Goal: Information Seeking & Learning: Find specific page/section

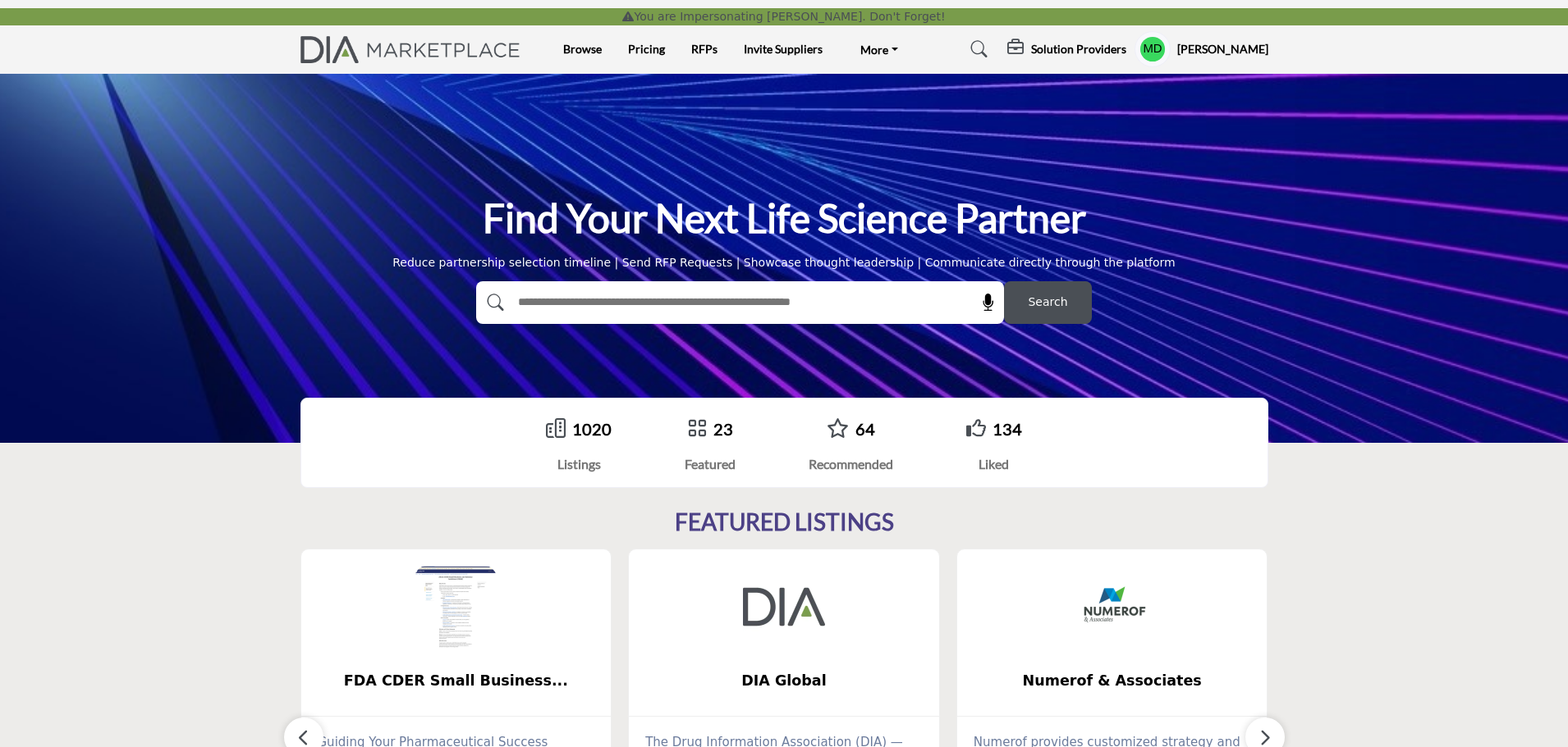
click at [666, 303] on input "text" at bounding box center [704, 302] width 391 height 24
type input "**********"
click at [1004, 282] on button "Search" at bounding box center [1048, 303] width 88 height 43
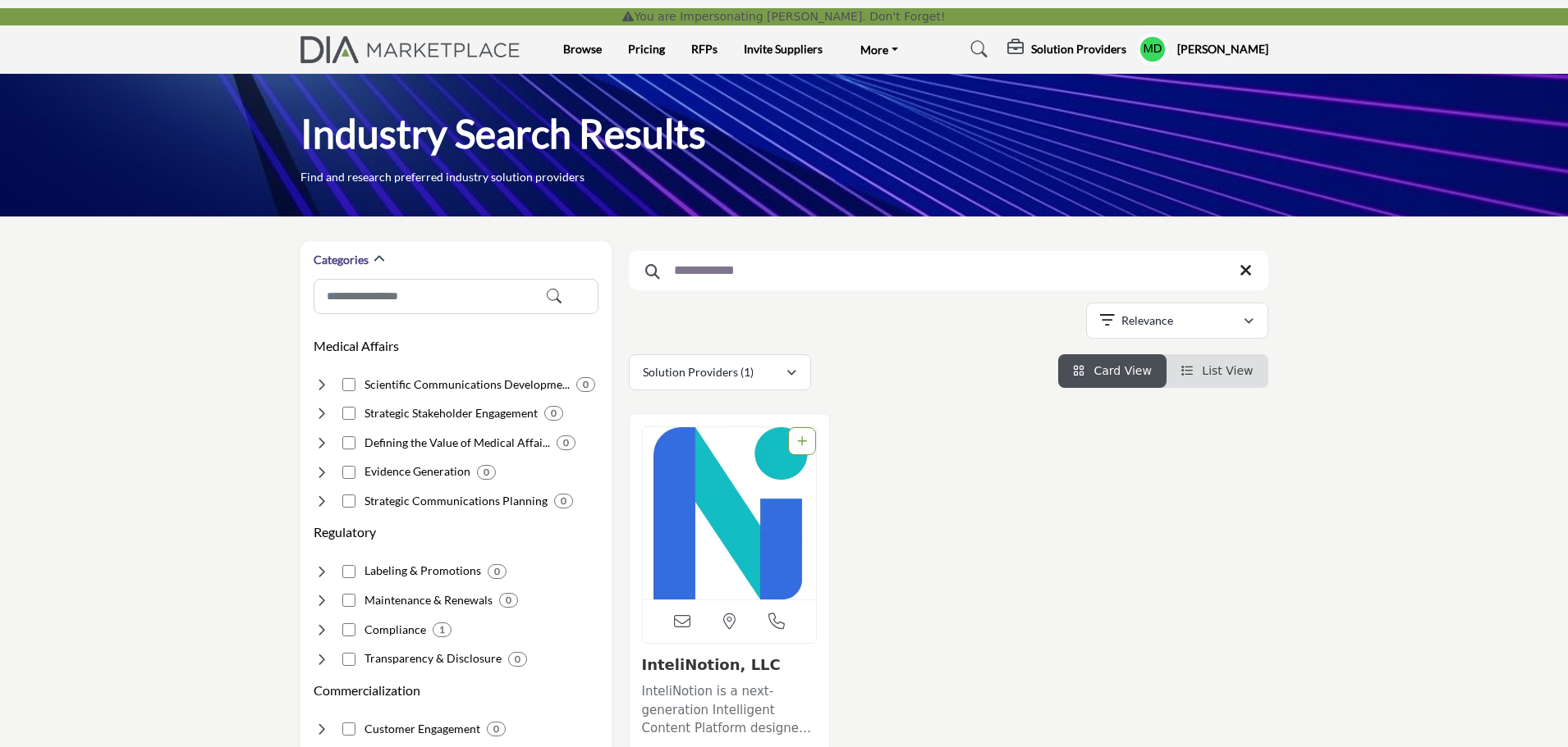
click at [699, 513] on img "Open Listing in new tab" at bounding box center [730, 513] width 174 height 172
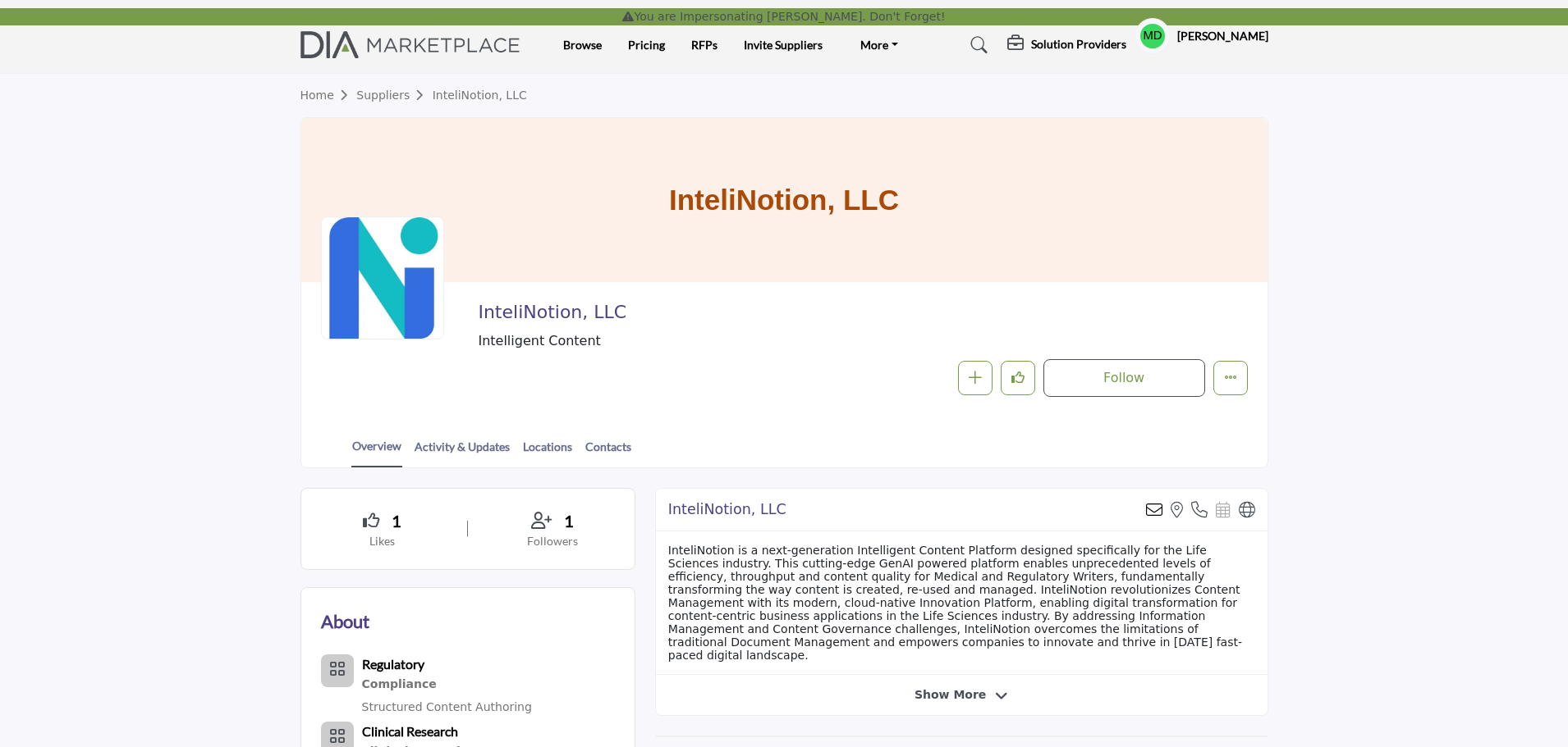
click at [0, 0] on div at bounding box center [0, 0] width 0 height 0
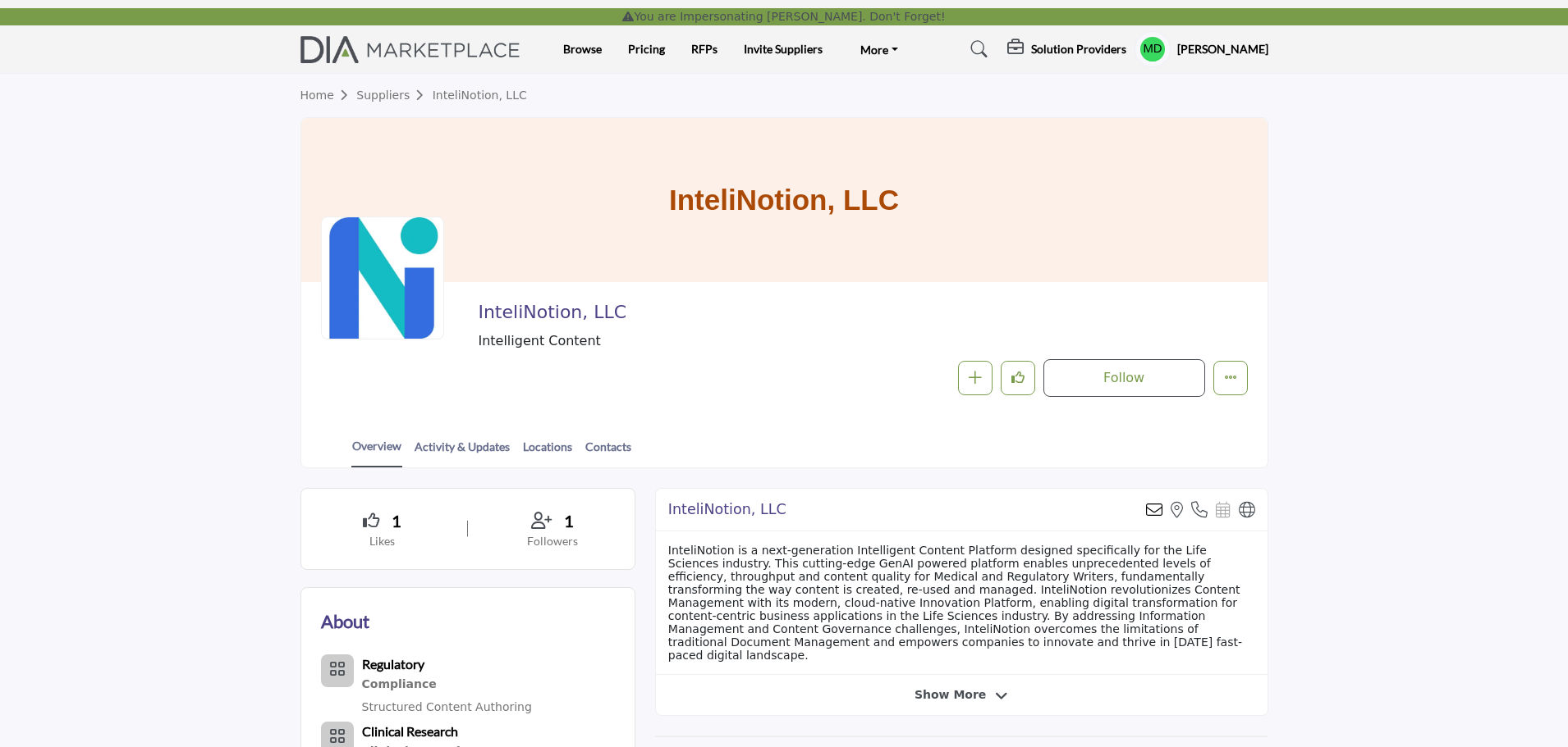
click at [386, 305] on div at bounding box center [382, 278] width 123 height 123
click at [614, 307] on h2 "InteliNotion, LLC" at bounding box center [704, 312] width 451 height 21
drag, startPoint x: 622, startPoint y: 313, endPoint x: 477, endPoint y: 317, distance: 145.1
click at [477, 317] on div "InteliNotion, LLC Intelligent Content Follow Following Message Recommend Add to…" at bounding box center [784, 349] width 927 height 95
copy h2 "InteliNotion, LLC"
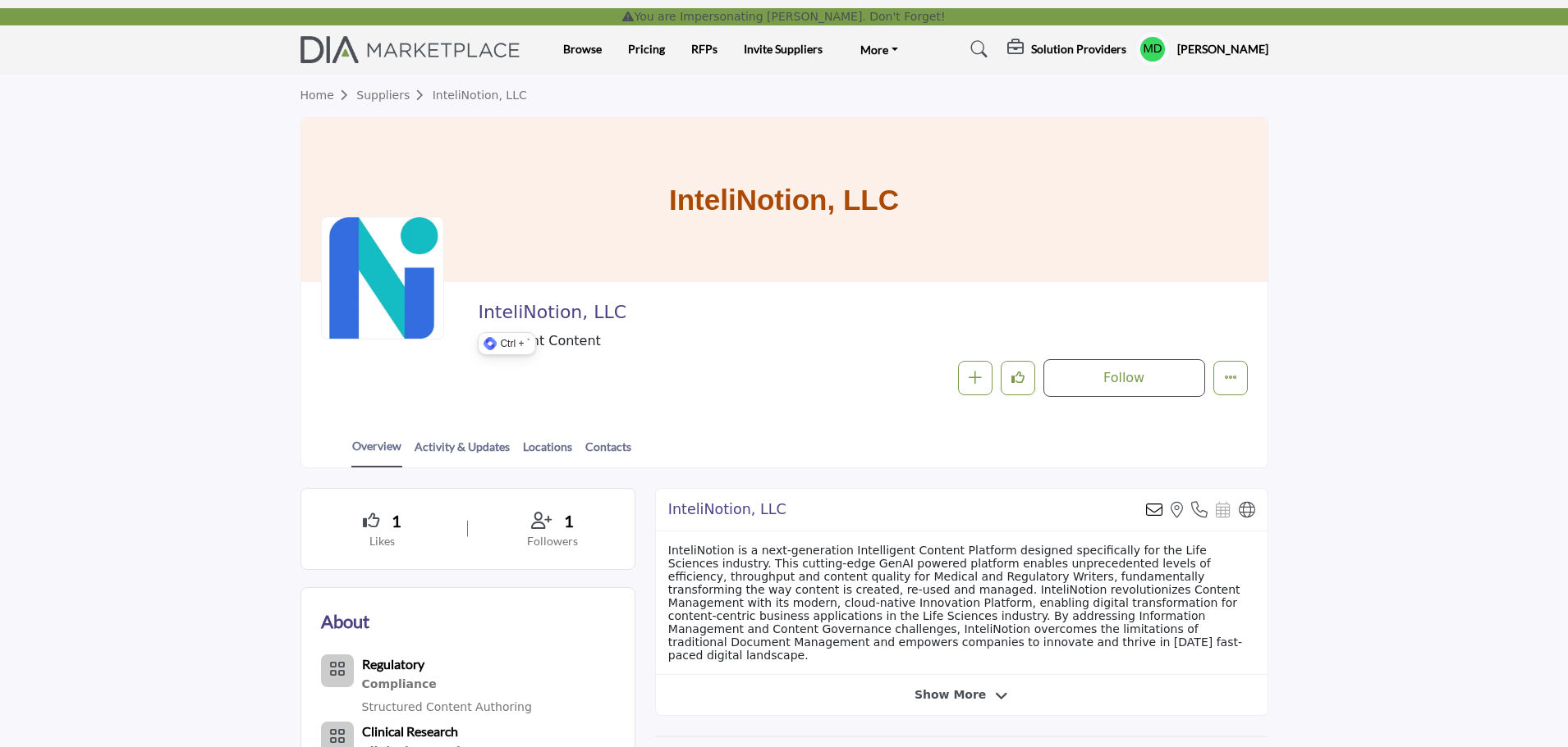
click at [987, 45] on icon at bounding box center [980, 50] width 17 height 17
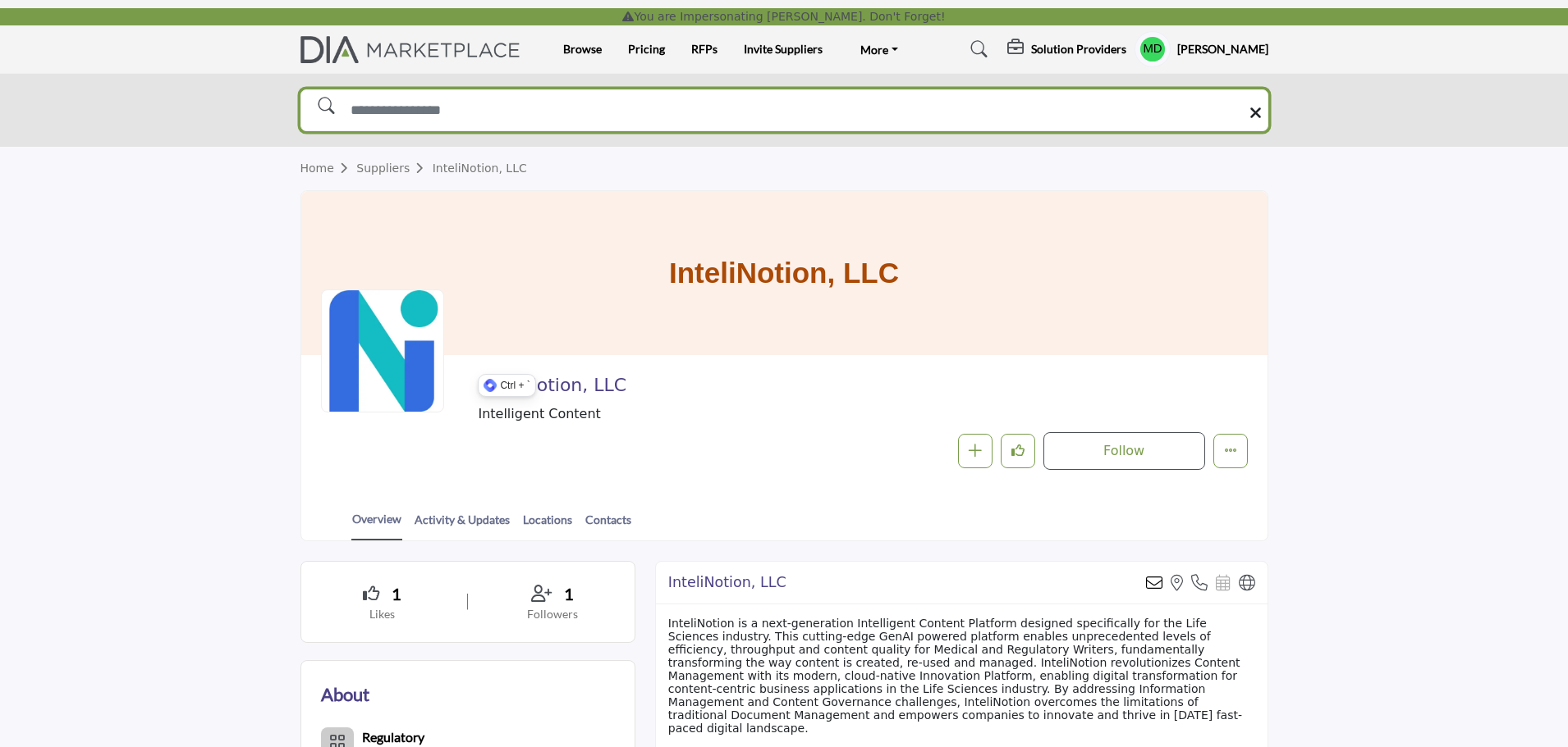
click at [919, 129] on input "Search Solutions" at bounding box center [784, 110] width 968 height 42
type input "*********"
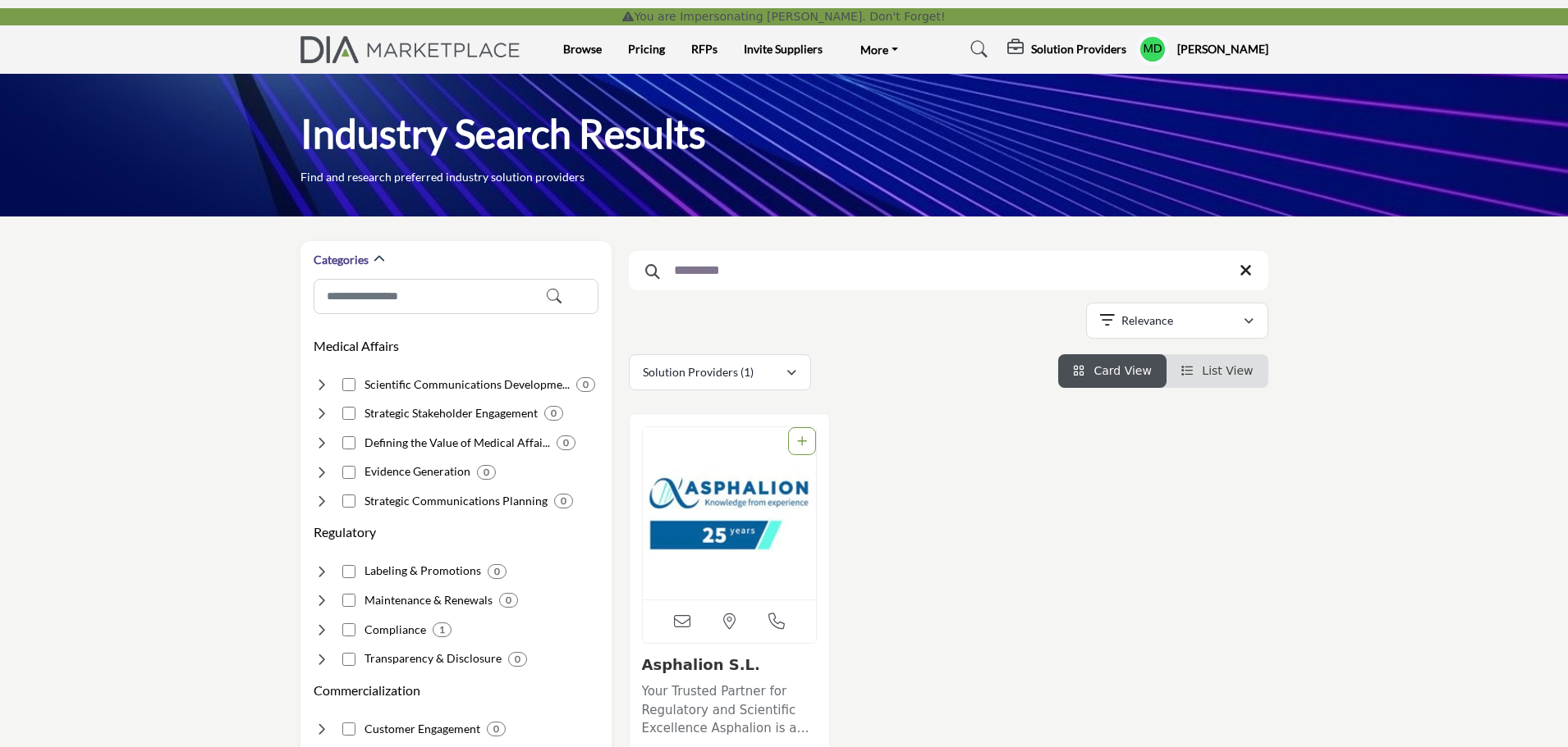
click at [741, 497] on img "Open Listing in new tab" at bounding box center [730, 513] width 174 height 172
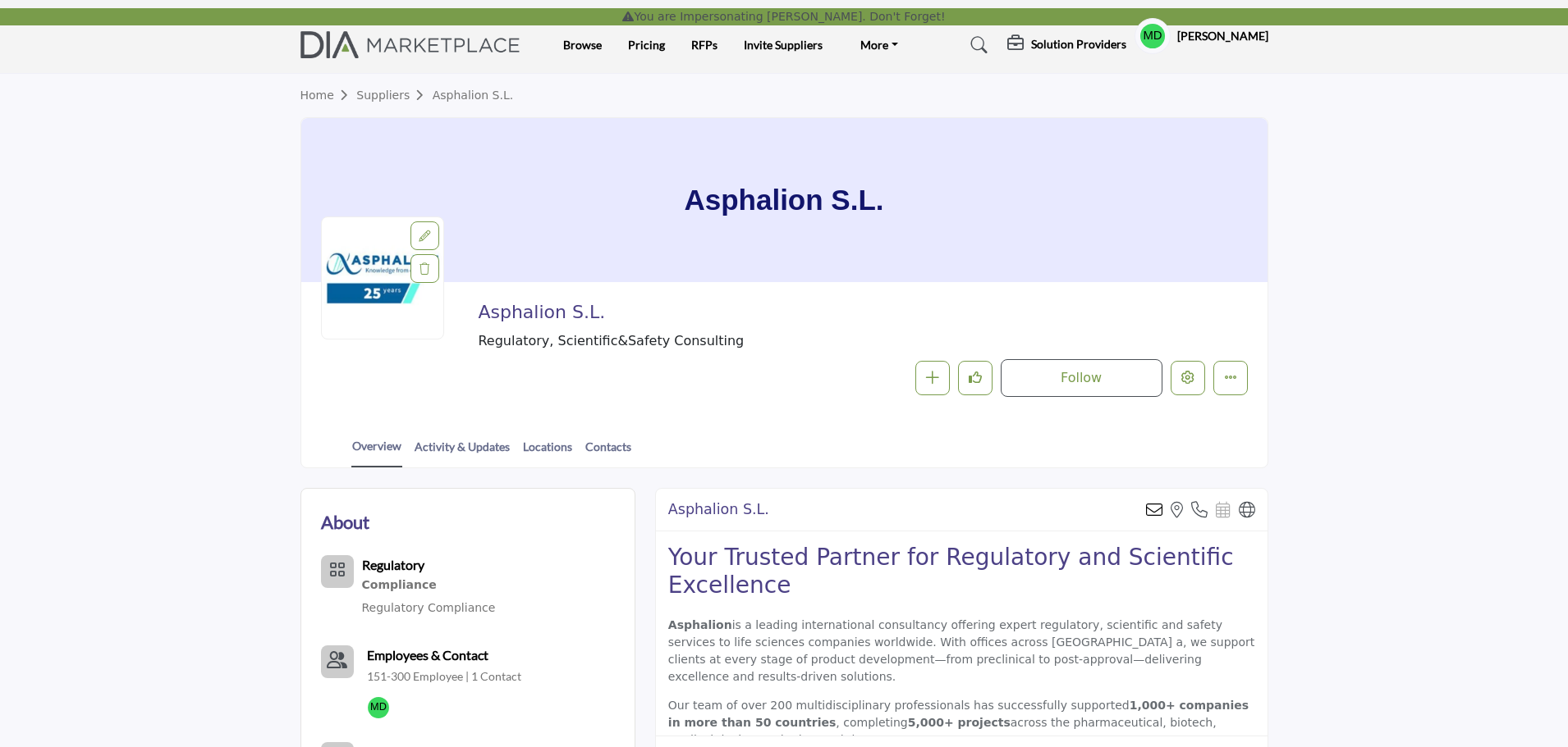
drag, startPoint x: 0, startPoint y: 0, endPoint x: 477, endPoint y: 313, distance: 570.5
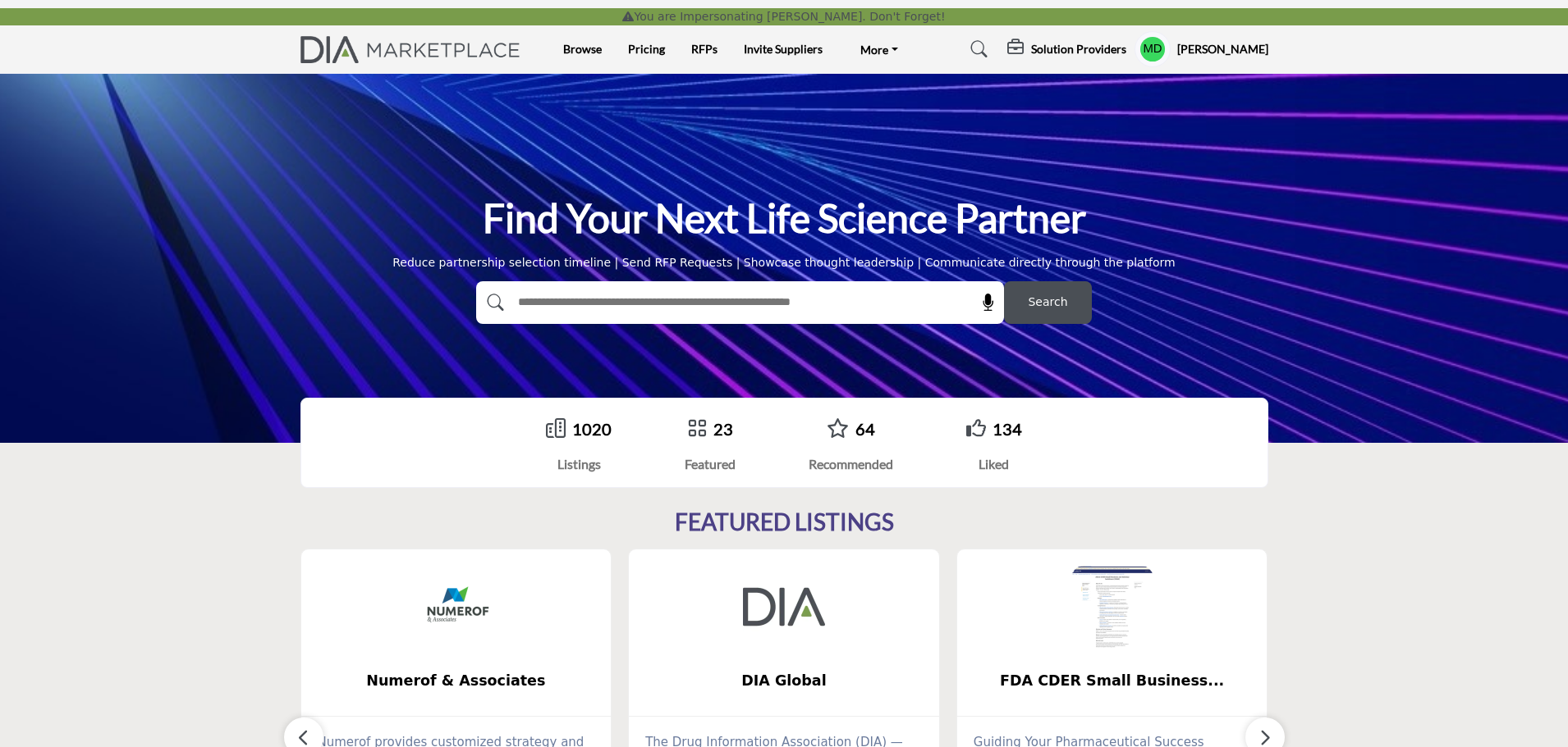
click at [532, 307] on input "text" at bounding box center [704, 302] width 391 height 24
paste input "**********"
type input "**********"
click at [1004, 282] on button "Search" at bounding box center [1048, 303] width 88 height 43
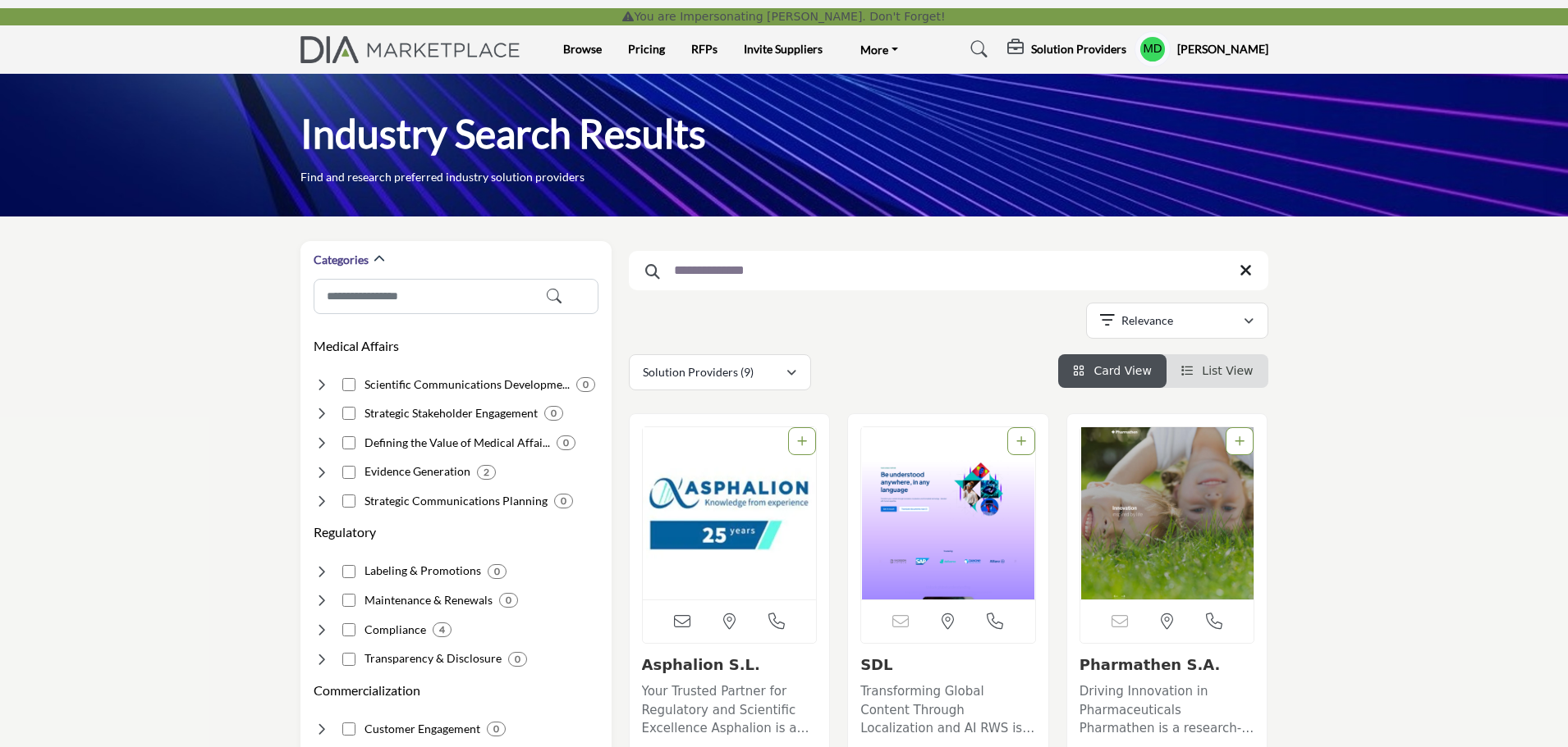
click at [733, 511] on img "Open Listing in new tab" at bounding box center [730, 513] width 174 height 172
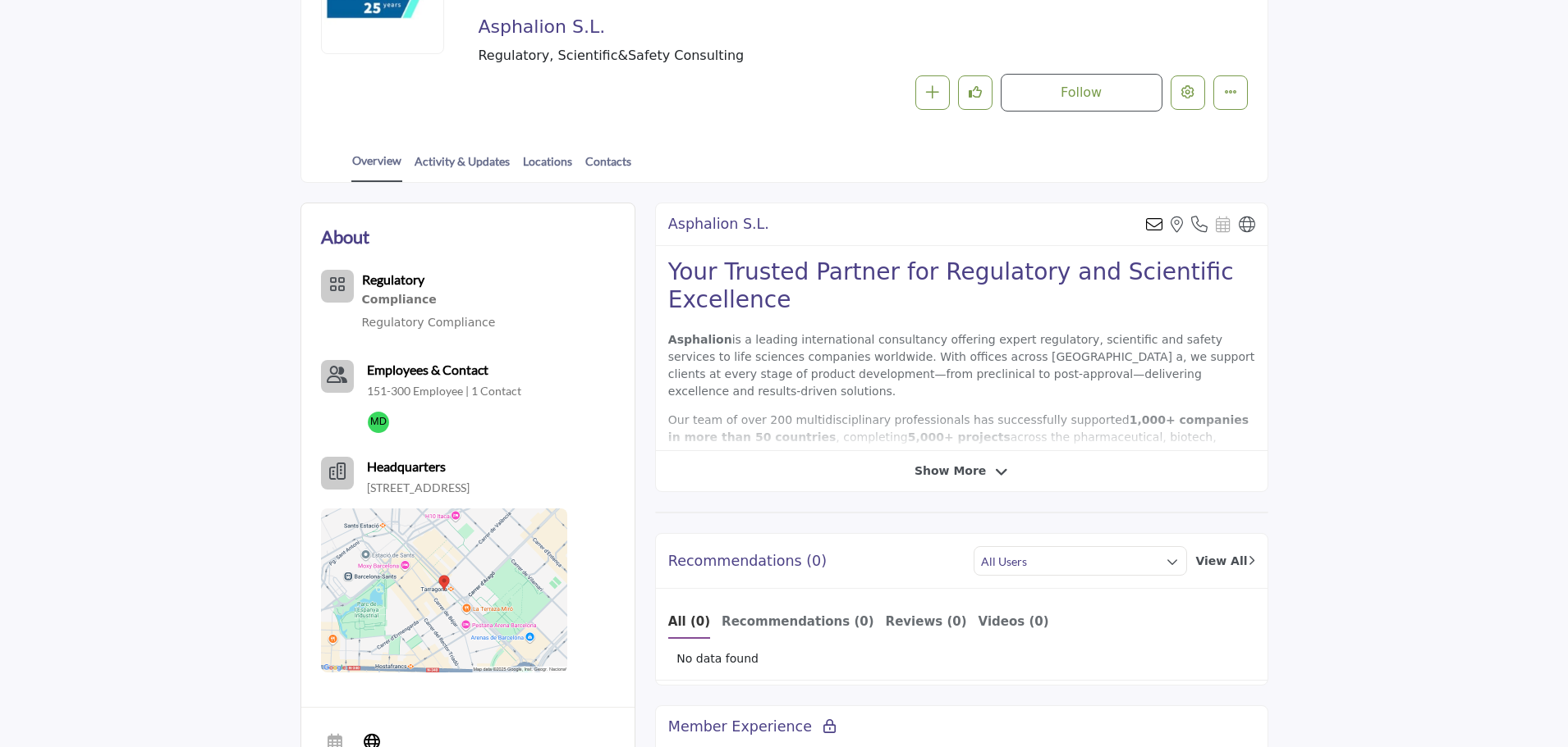
scroll to position [246, 0]
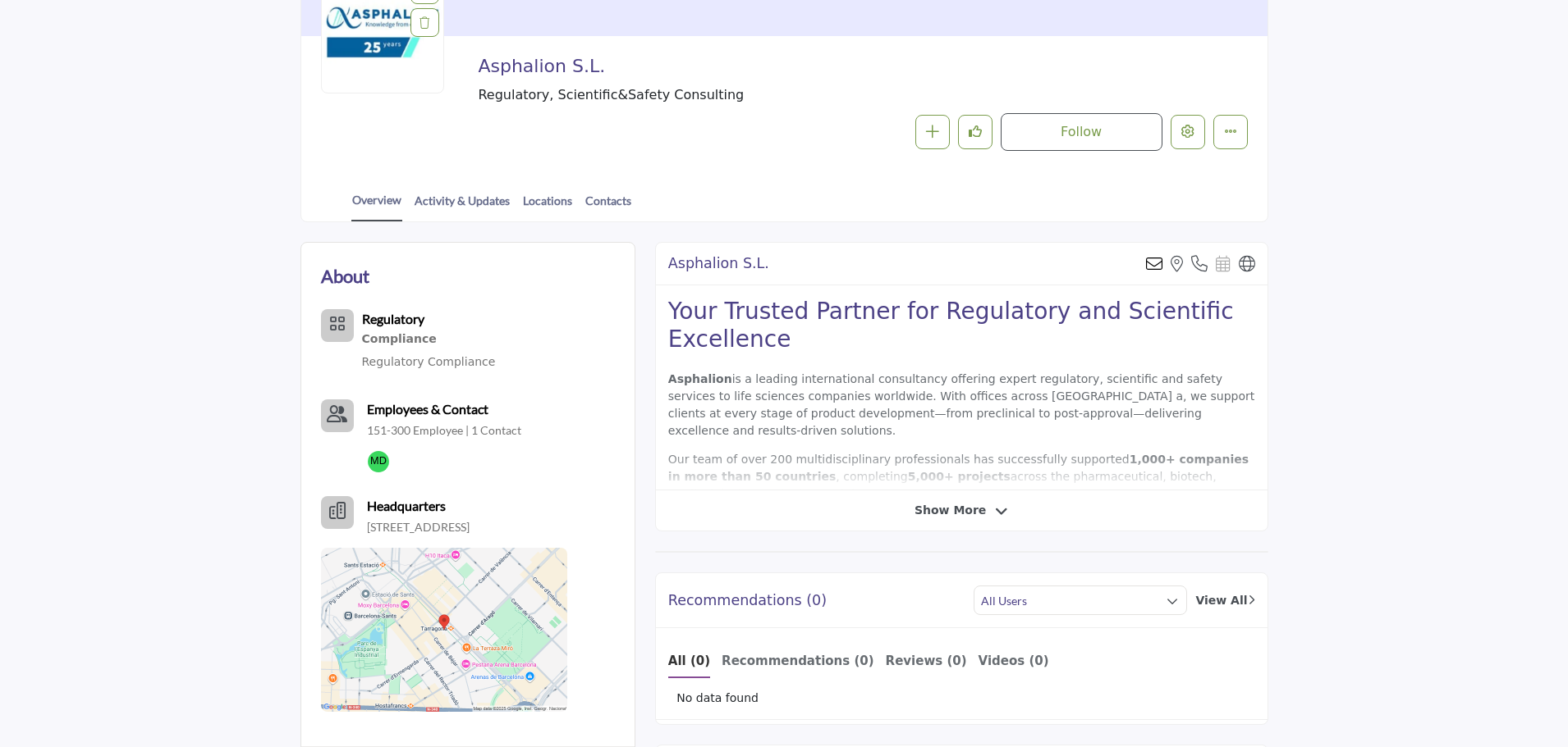
click at [953, 508] on span "Show More" at bounding box center [949, 511] width 72 height 17
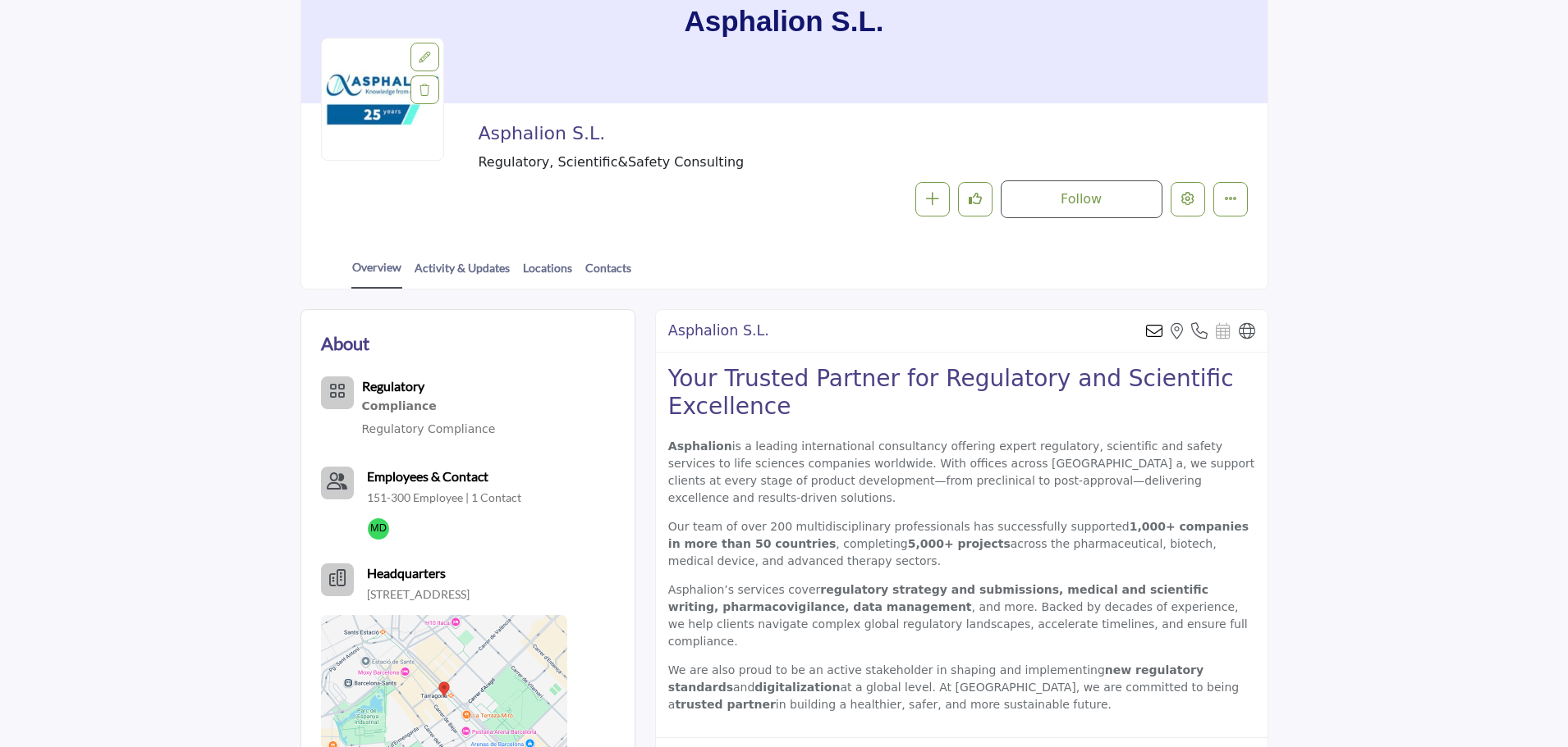
scroll to position [164, 0]
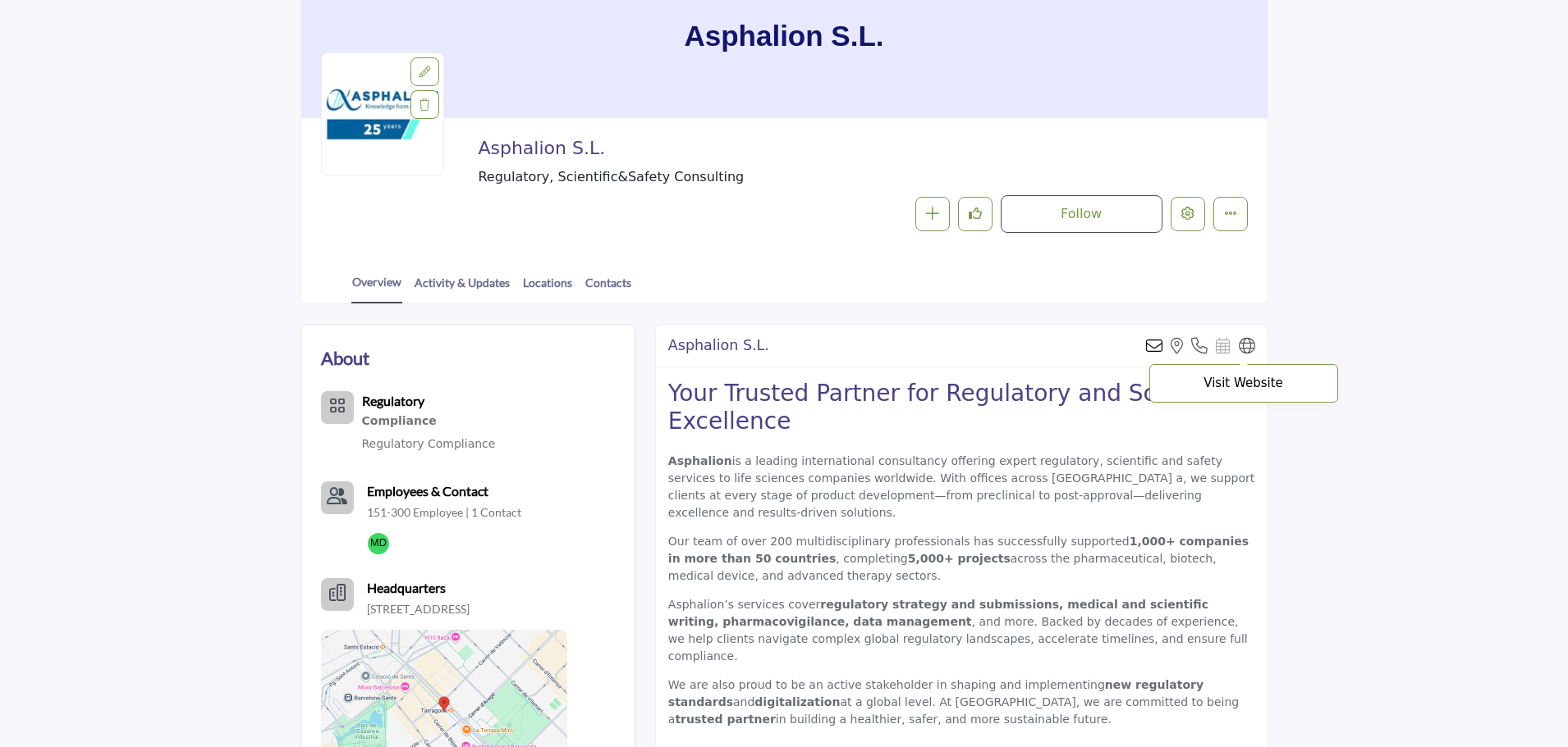
click at [1244, 345] on icon at bounding box center [1247, 347] width 17 height 17
